Goal: Find specific page/section: Find specific page/section

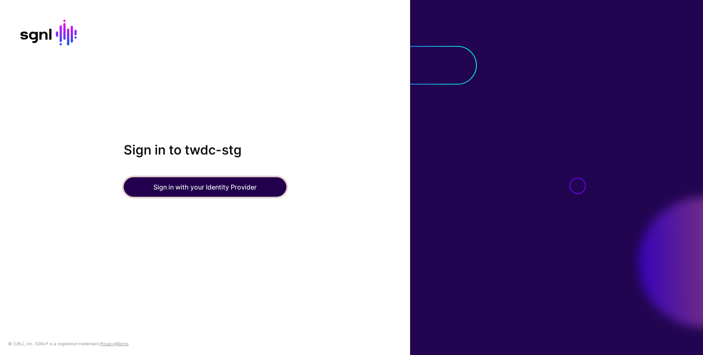
click at [192, 194] on button "Sign in with your Identity Provider" at bounding box center [205, 187] width 163 height 20
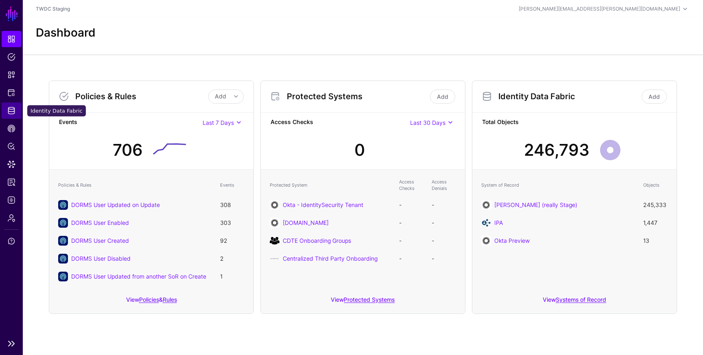
click at [13, 109] on span "Identity Data Fabric" at bounding box center [11, 111] width 8 height 8
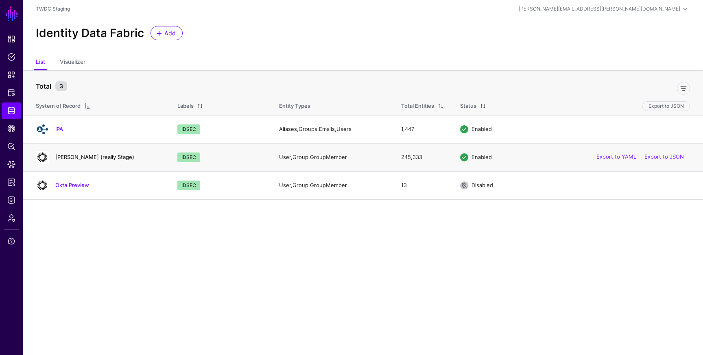
click at [92, 158] on link "Okta Dev (really Stage)" at bounding box center [94, 157] width 79 height 7
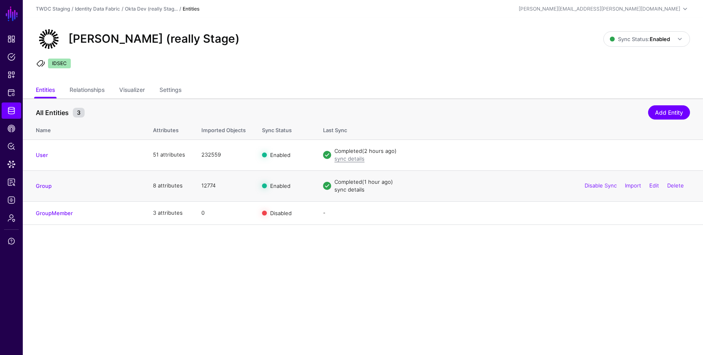
click at [350, 190] on link "sync details" at bounding box center [349, 189] width 30 height 7
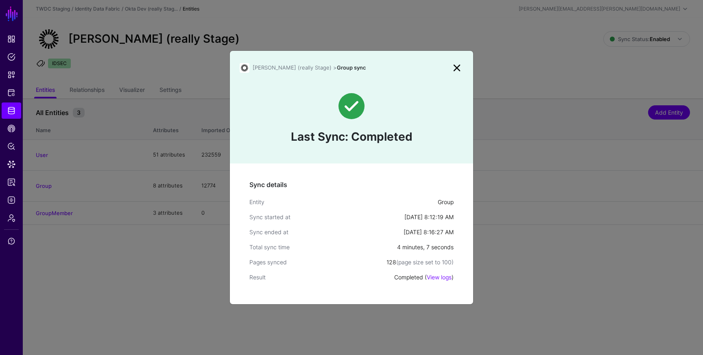
click at [456, 68] on link at bounding box center [456, 67] width 13 height 13
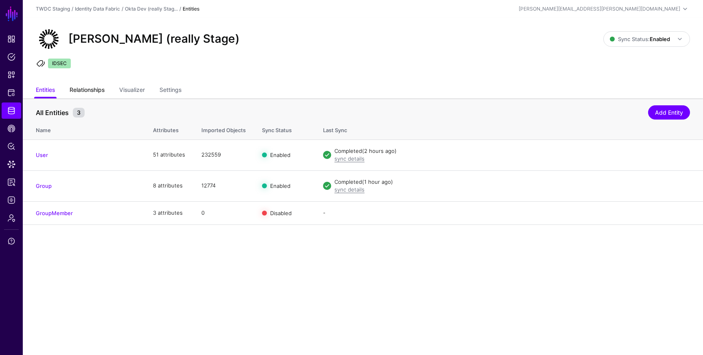
click at [78, 87] on link "Relationships" at bounding box center [87, 90] width 35 height 15
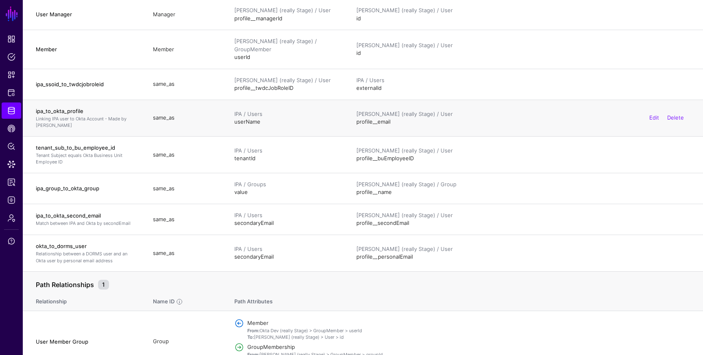
scroll to position [181, 0]
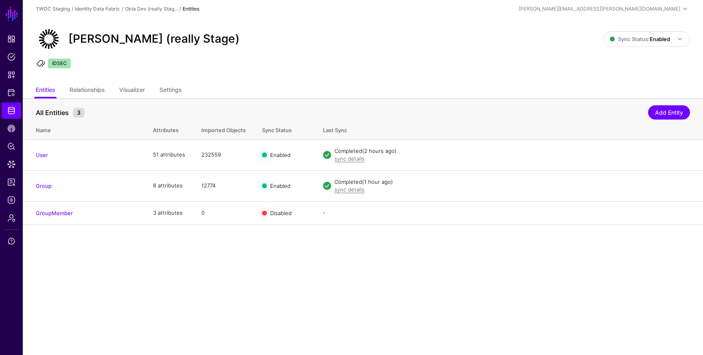
click at [262, 70] on ul "IDSEC" at bounding box center [363, 65] width 656 height 12
